Goal: Information Seeking & Learning: Learn about a topic

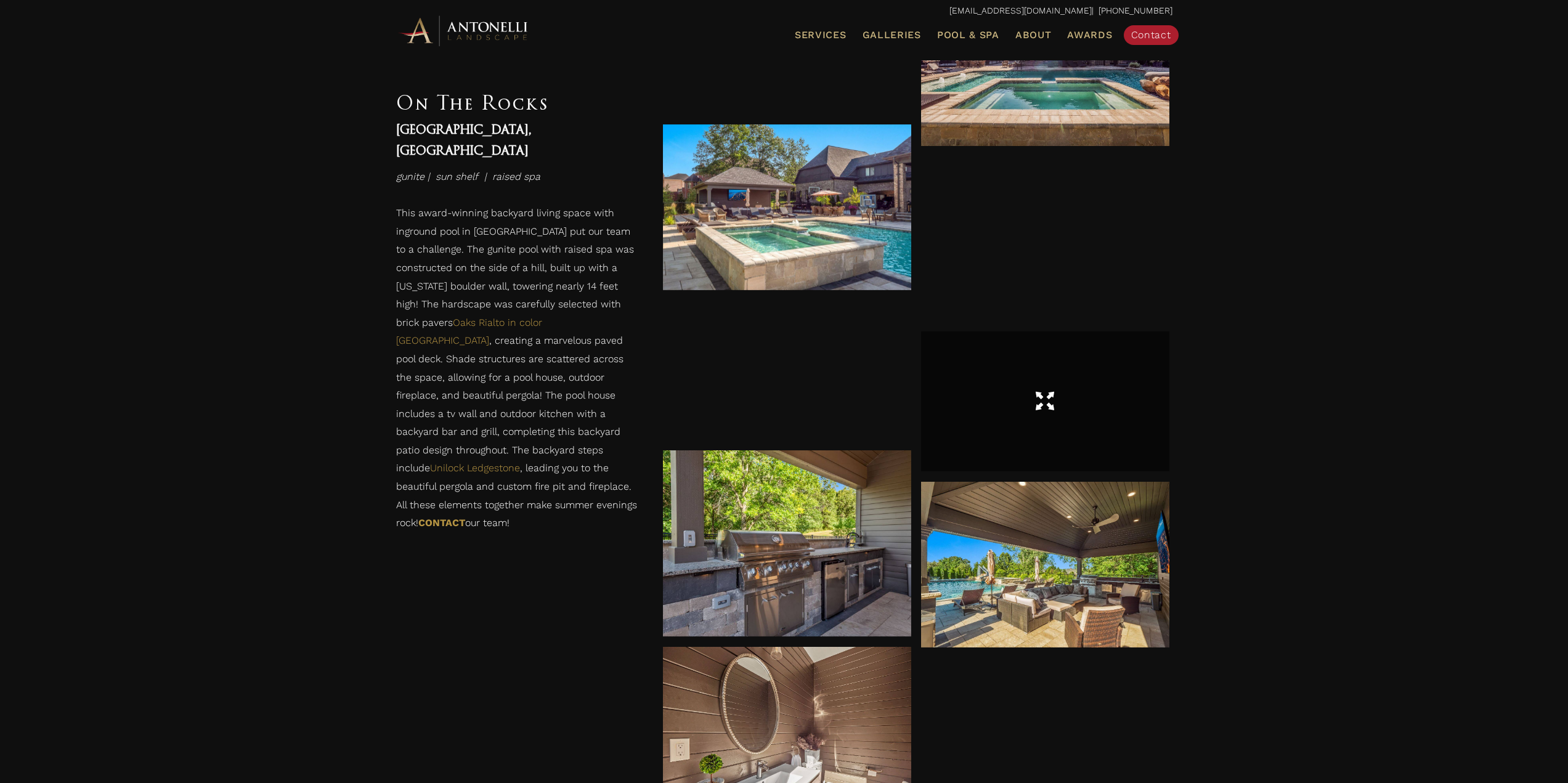
scroll to position [1294, 0]
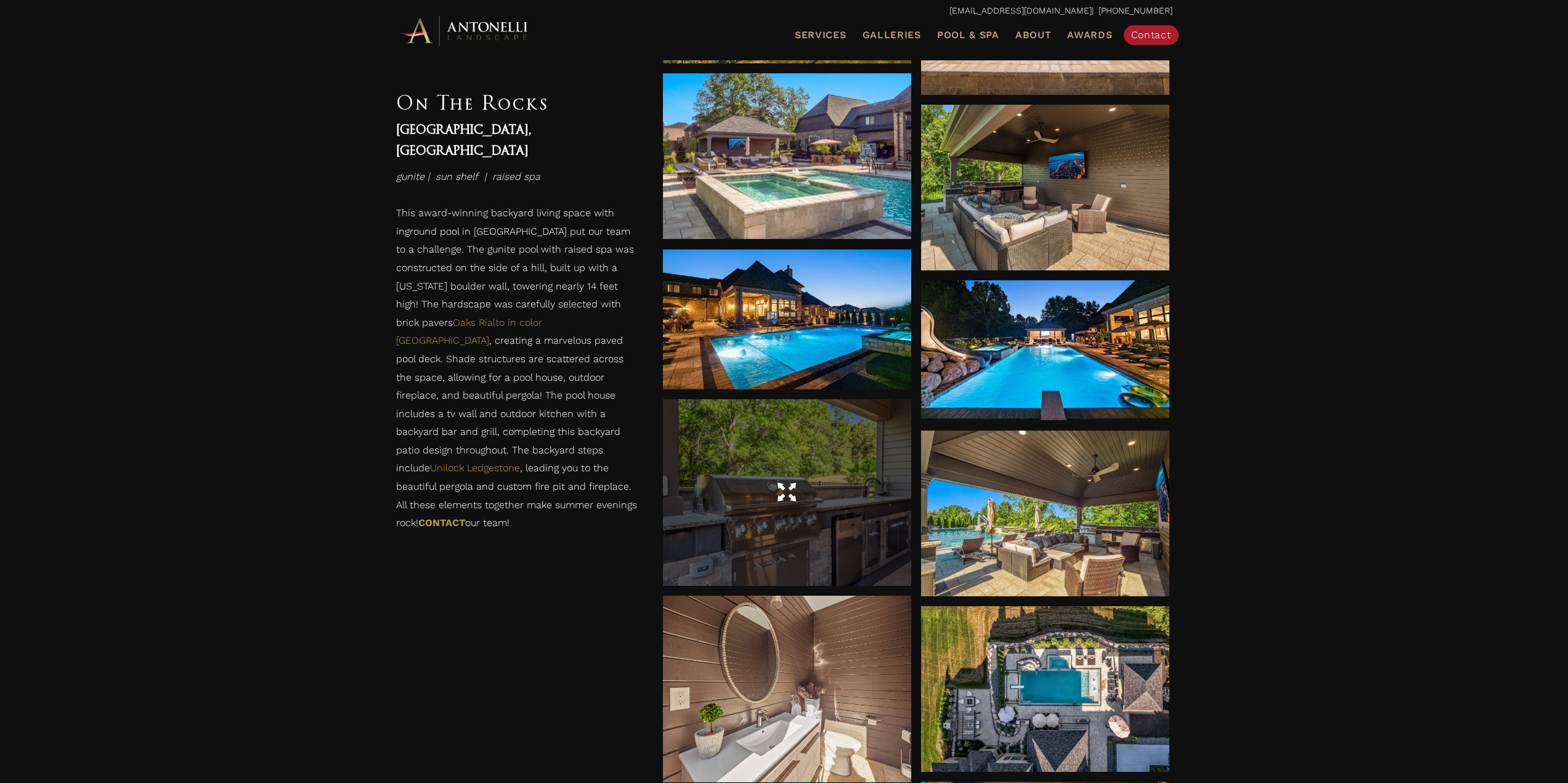
click at [828, 526] on div at bounding box center [787, 492] width 248 height 186
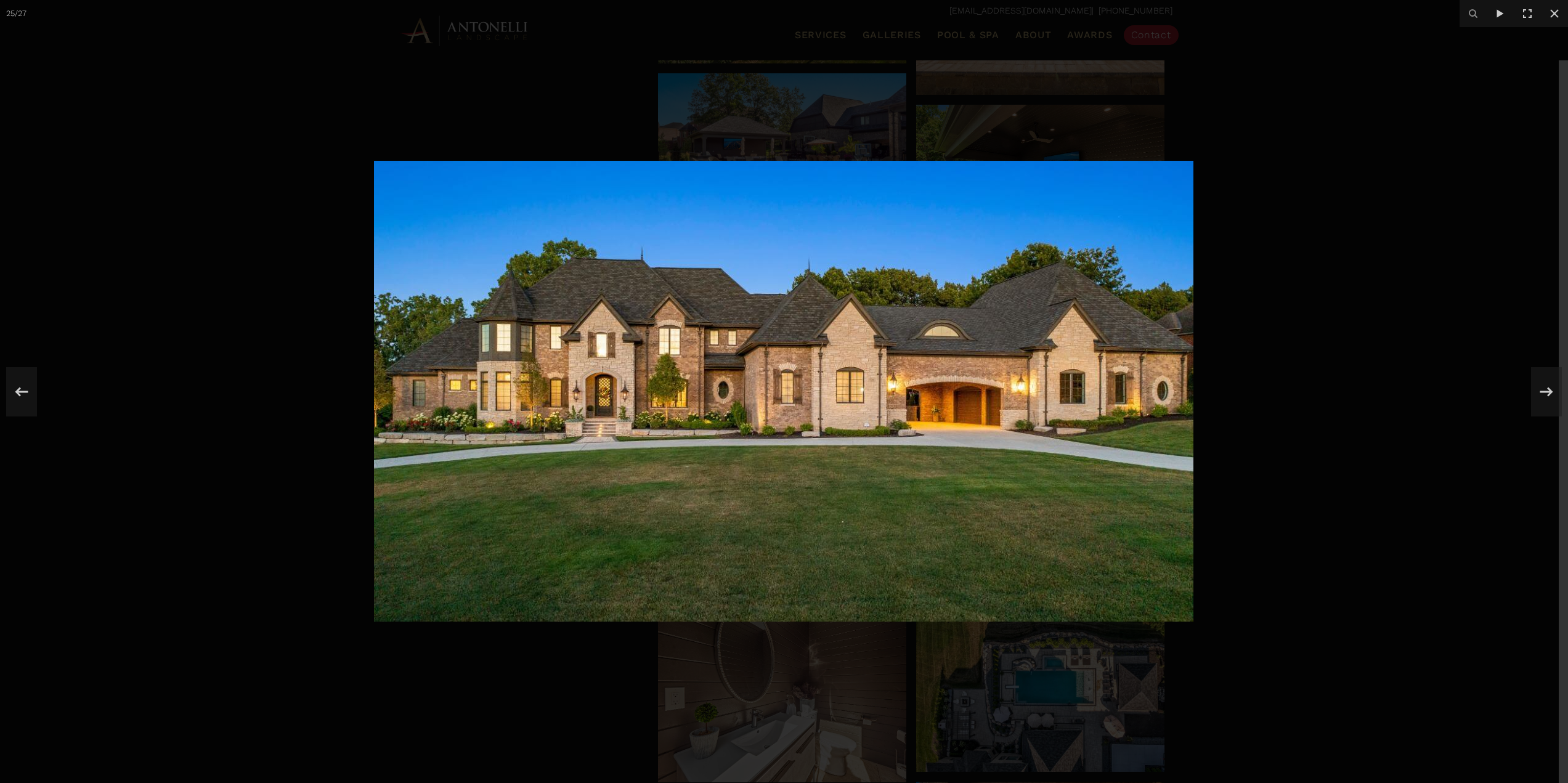
click at [1314, 407] on div at bounding box center [784, 392] width 1568 height 783
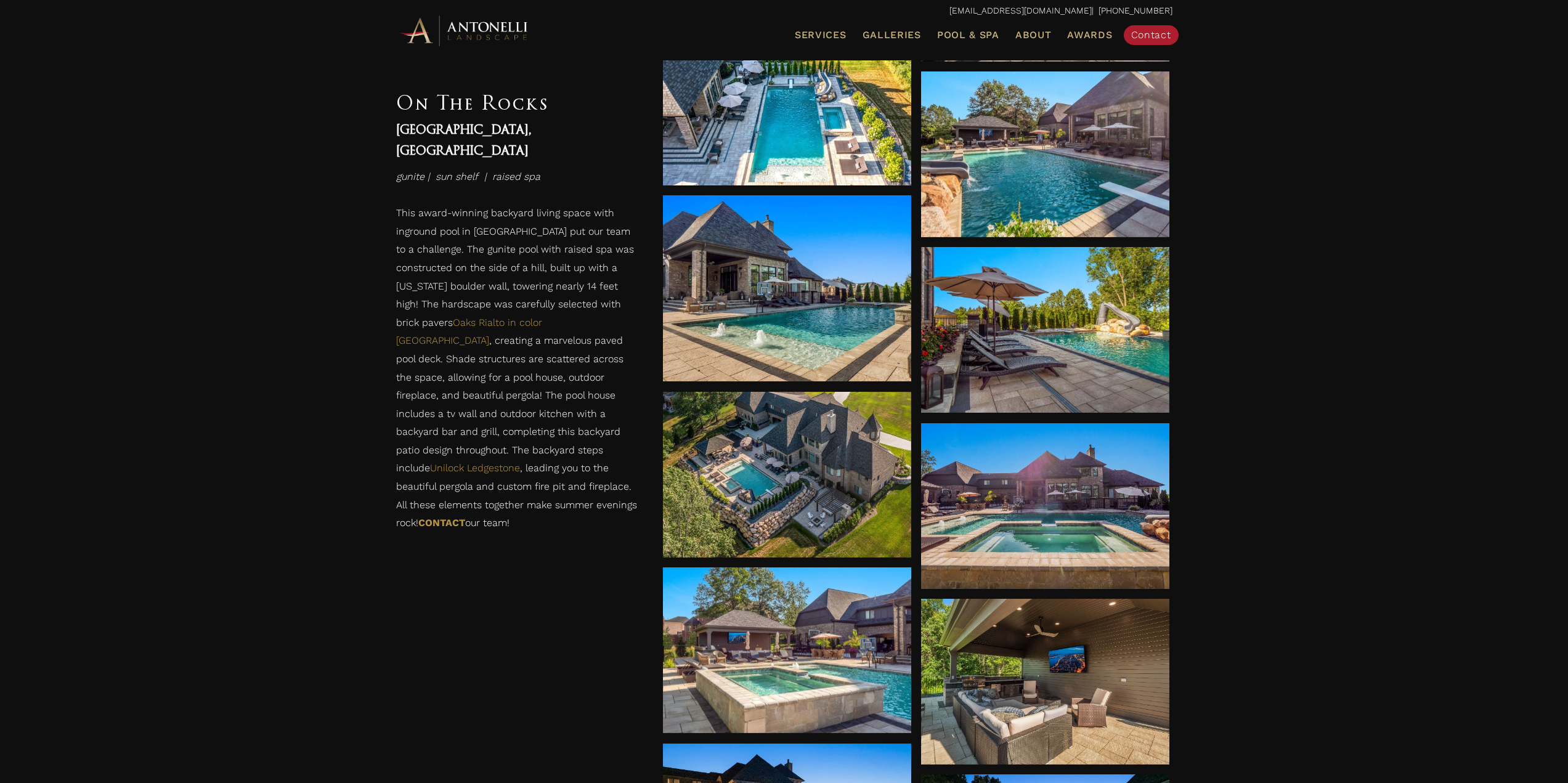
scroll to position [1109, 0]
